Goal: Information Seeking & Learning: Learn about a topic

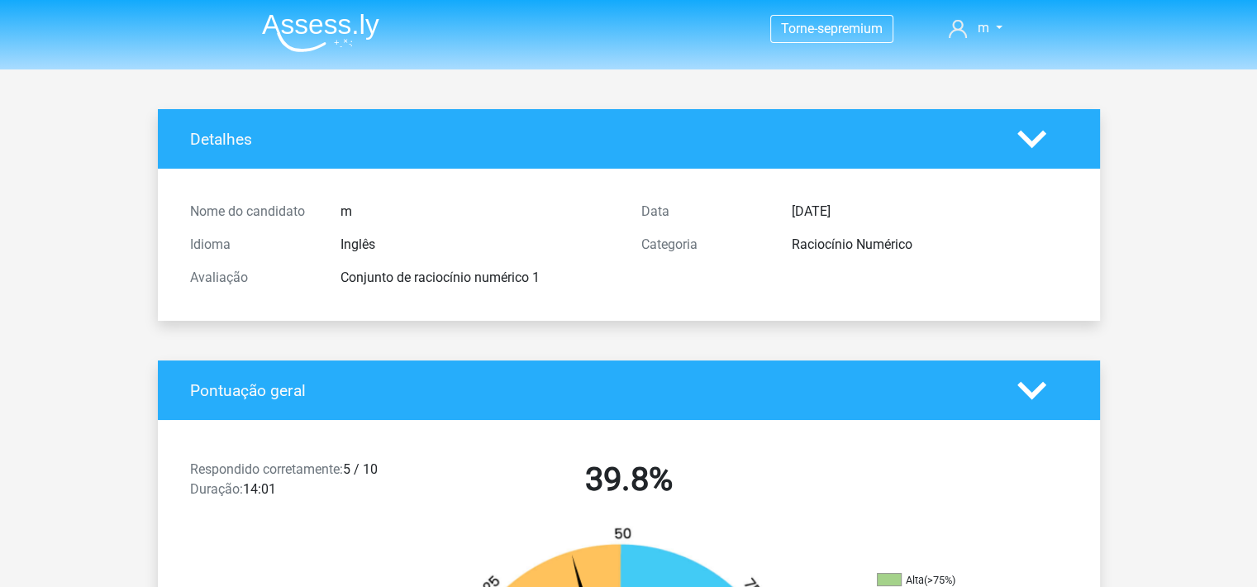
drag, startPoint x: 1019, startPoint y: 407, endPoint x: 1032, endPoint y: 447, distance: 41.6
drag, startPoint x: 1032, startPoint y: 447, endPoint x: 785, endPoint y: 391, distance: 252.6
click at [785, 391] on h4 "Pontuação geral" at bounding box center [591, 390] width 803 height 19
drag, startPoint x: 1041, startPoint y: 388, endPoint x: 1027, endPoint y: 397, distance: 16.7
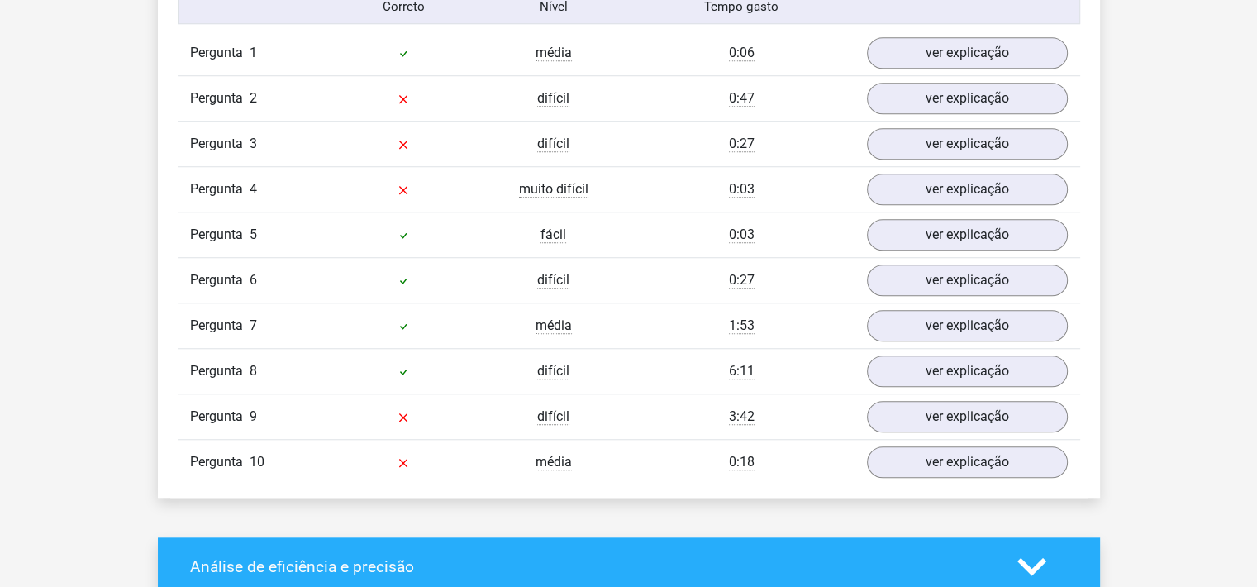
scroll to position [1370, 0]
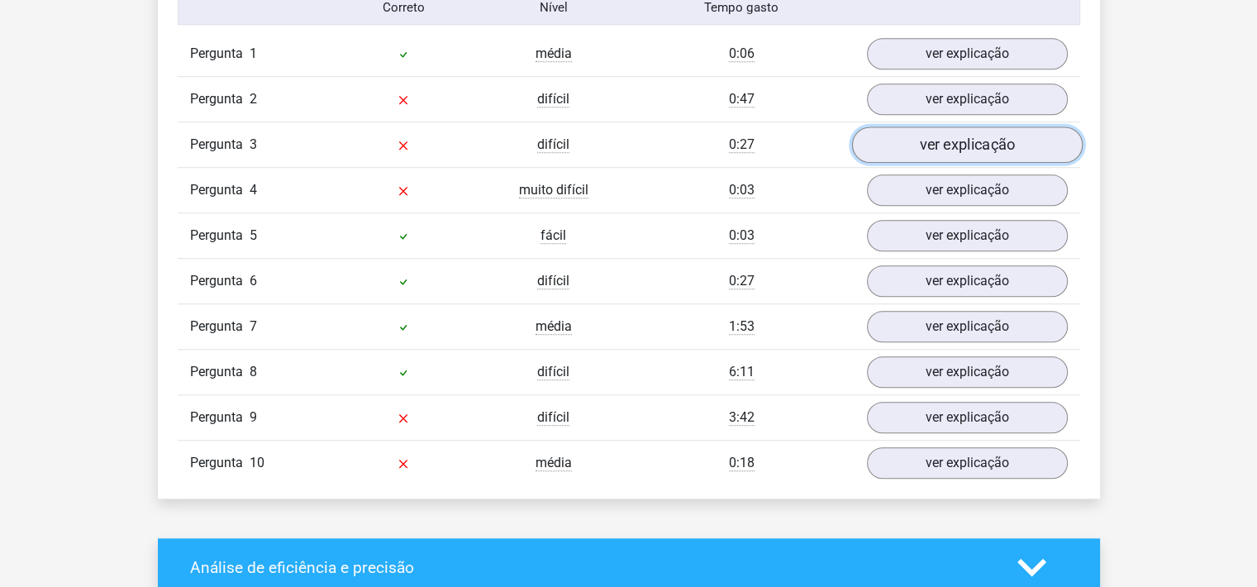
click at [955, 138] on link "ver explicação" at bounding box center [966, 144] width 231 height 36
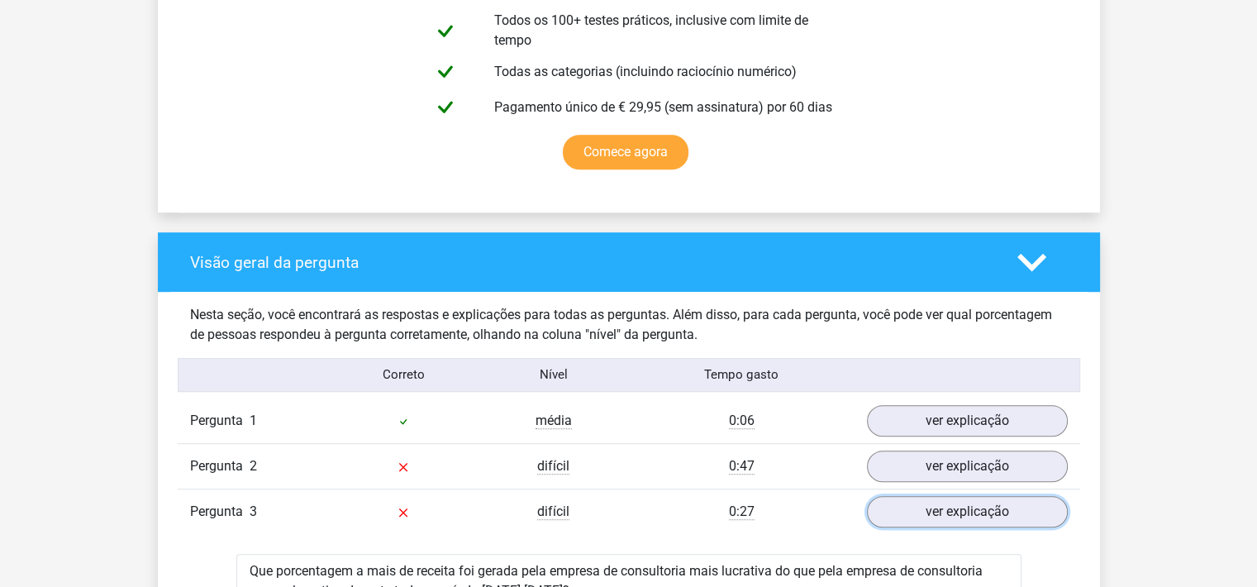
scroll to position [846, 0]
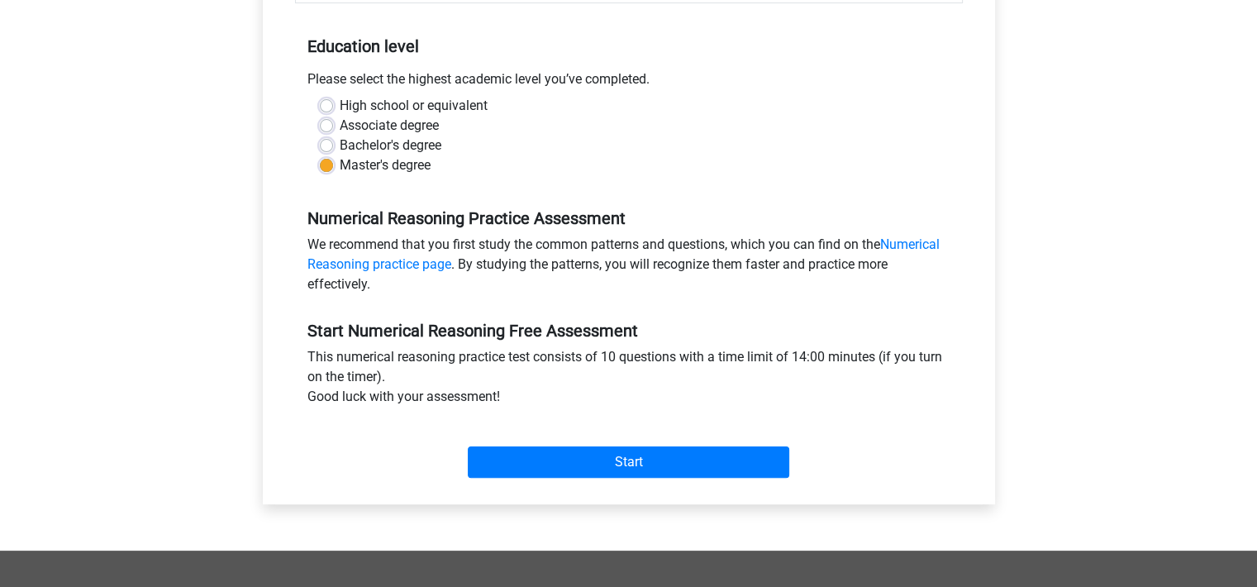
scroll to position [281, 0]
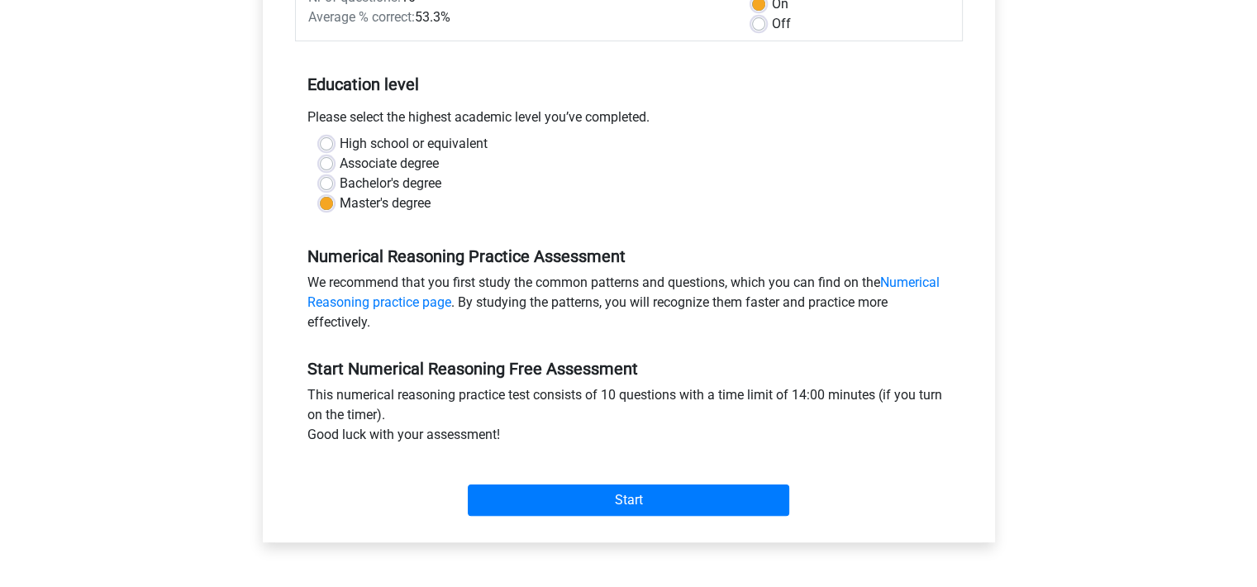
click at [866, 308] on div "We recommend that you first study the common patterns and questions, which you …" at bounding box center [629, 306] width 668 height 66
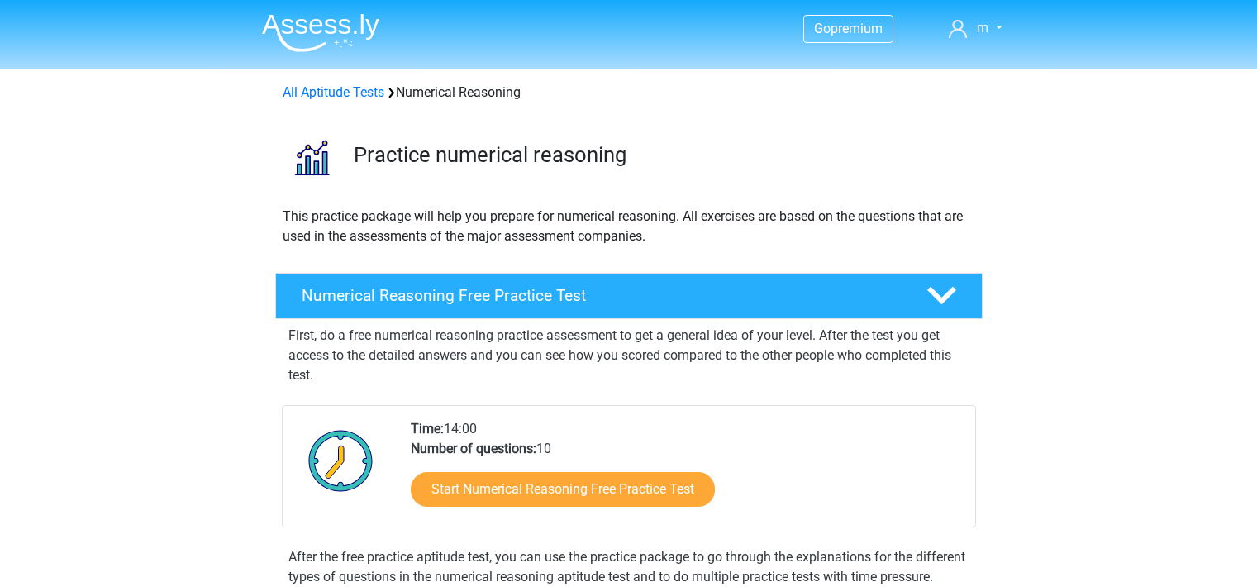
scroll to position [96, 0]
